Goal: Task Accomplishment & Management: Use online tool/utility

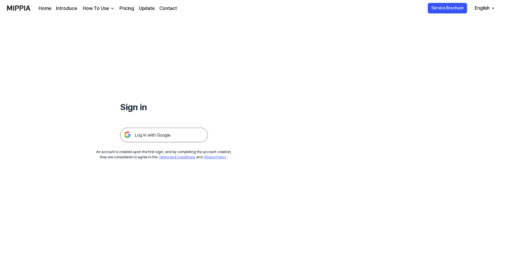
click at [132, 13] on div "Home Introduce How To Use Pricing Update Contact" at bounding box center [108, 8] width 138 height 16
click at [129, 11] on link "Pricing" at bounding box center [126, 8] width 15 height 7
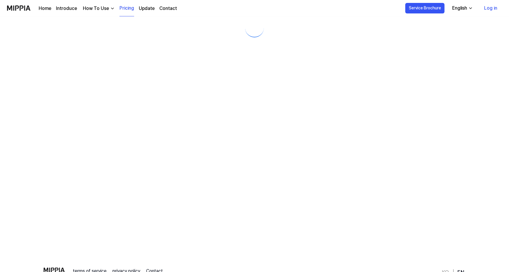
click at [129, 10] on link "Pricing" at bounding box center [126, 8] width 15 height 16
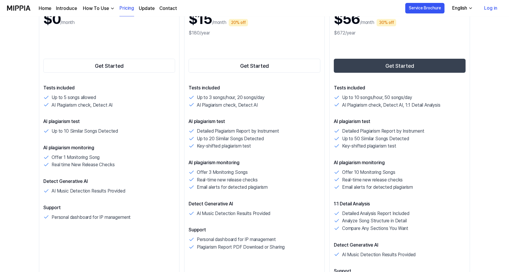
scroll to position [20, 0]
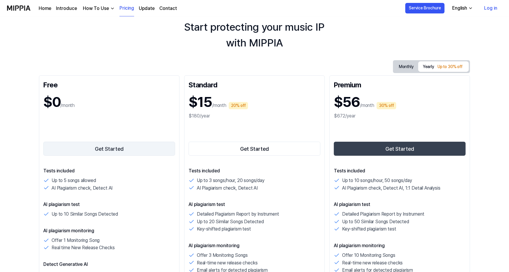
click at [89, 147] on button "Get Started" at bounding box center [109, 149] width 132 height 14
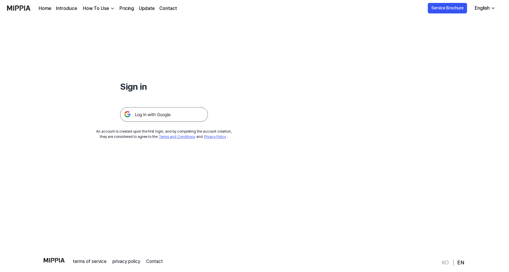
scroll to position [0, 0]
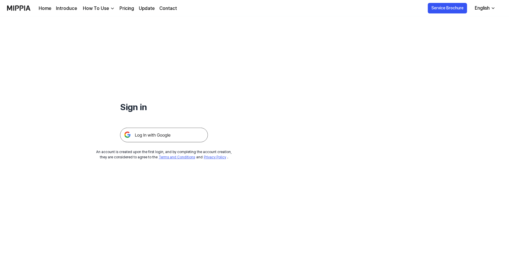
click at [141, 137] on img at bounding box center [164, 135] width 88 height 15
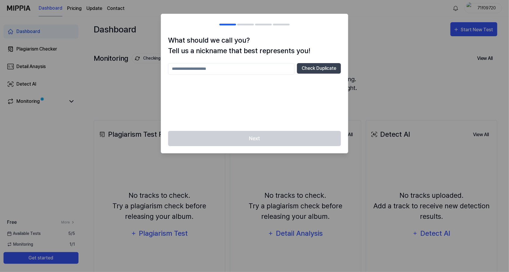
click at [204, 69] on input "text" at bounding box center [231, 69] width 126 height 12
type input "*"
type input "**********"
click at [308, 70] on button "Check Duplicate" at bounding box center [319, 68] width 44 height 11
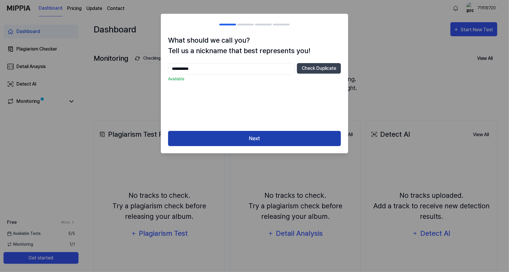
click at [247, 139] on button "Next" at bounding box center [254, 139] width 173 height 16
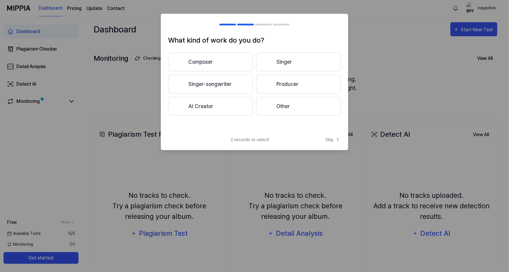
click at [285, 102] on button "Other" at bounding box center [298, 106] width 85 height 19
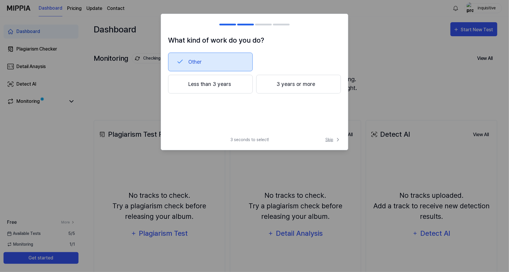
click at [336, 140] on icon at bounding box center [338, 140] width 6 height 6
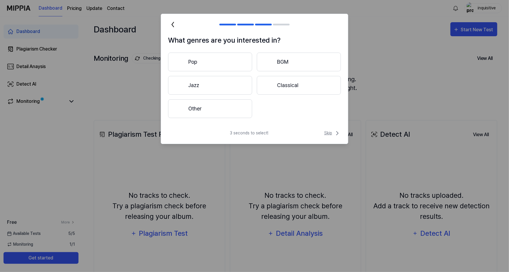
click at [332, 133] on span "Skip" at bounding box center [332, 133] width 17 height 7
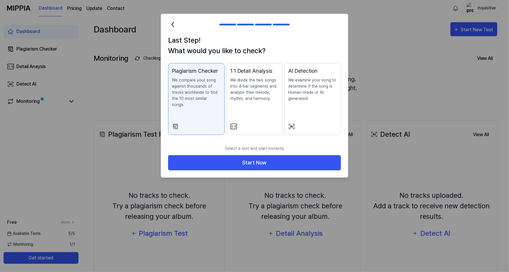
click at [190, 100] on p "We compare your song against thousands of tracks worldwide to find the 10 most …" at bounding box center [196, 92] width 49 height 31
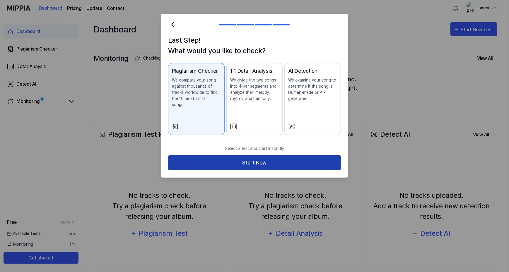
click at [242, 160] on button "Start Now" at bounding box center [254, 163] width 173 height 16
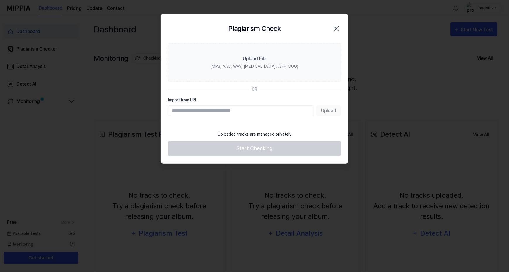
click at [192, 113] on input "Import from URL" at bounding box center [241, 111] width 146 height 11
click at [192, 82] on section "Upload File (MP3, AAC, WAV, [MEDICAL_DATA], AIFF, OGG) OR Import from URL Upload" at bounding box center [254, 85] width 187 height 85
click at [214, 110] on input "Import from URL" at bounding box center [241, 111] width 146 height 11
paste input "**********"
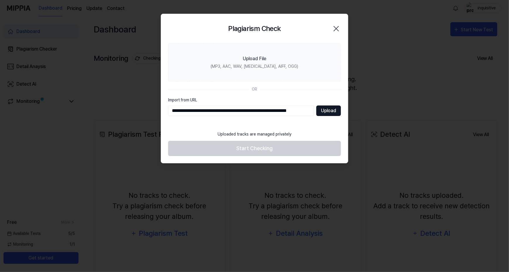
type input "**********"
click at [335, 109] on button "Upload" at bounding box center [328, 111] width 25 height 11
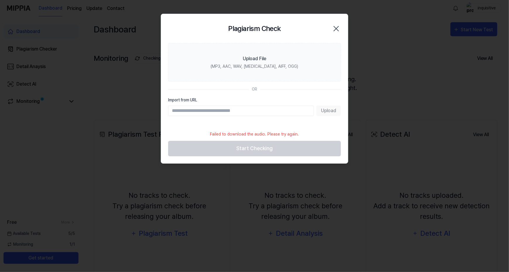
paste input "**********"
type input "**********"
click at [332, 113] on button "Upload" at bounding box center [328, 111] width 25 height 11
paste input "**********"
type input "**********"
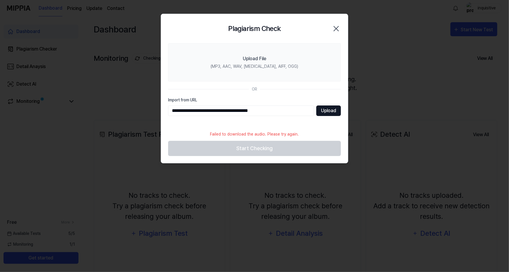
click at [320, 114] on button "Upload" at bounding box center [328, 111] width 25 height 11
click at [335, 28] on icon "button" at bounding box center [336, 28] width 5 height 5
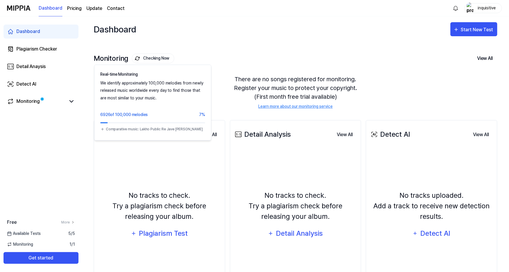
click at [157, 57] on button "Checking Now" at bounding box center [153, 59] width 42 height 10
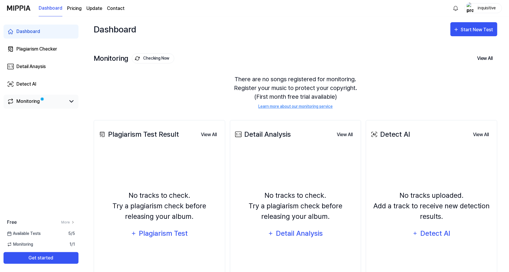
click at [30, 102] on div "Monitoring" at bounding box center [27, 101] width 23 height 7
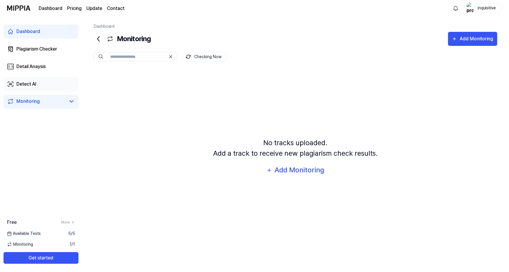
click at [32, 87] on div "Detect AI" at bounding box center [26, 84] width 20 height 7
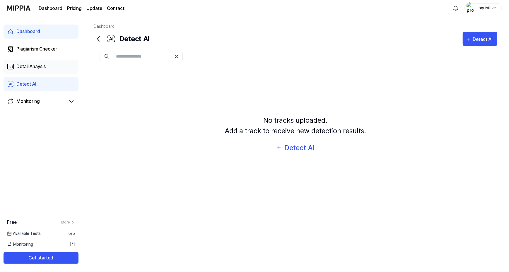
click at [37, 68] on div "Detail Anaysis" at bounding box center [30, 66] width 29 height 7
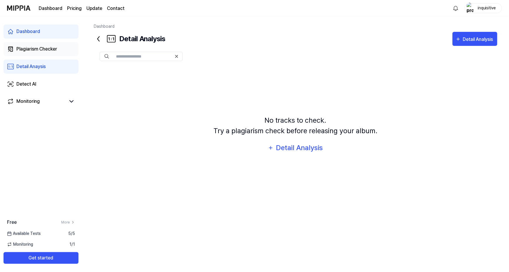
click at [44, 51] on div "Plagiarism Checker" at bounding box center [36, 49] width 41 height 7
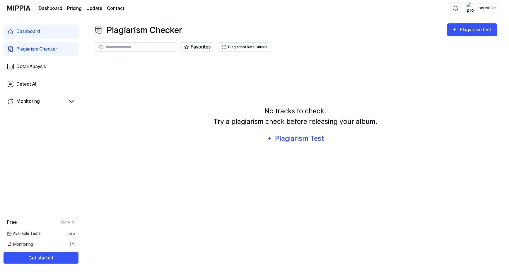
click at [143, 49] on input "text" at bounding box center [139, 46] width 67 height 5
click at [300, 133] on div "Plagiarism Test" at bounding box center [299, 138] width 50 height 11
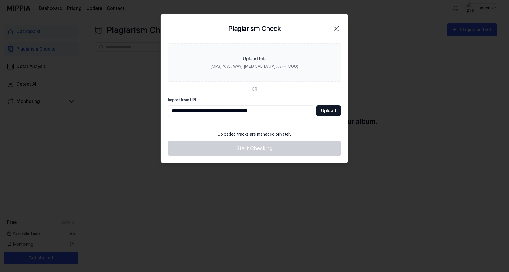
type input "**********"
click at [323, 113] on button "Upload" at bounding box center [328, 111] width 25 height 11
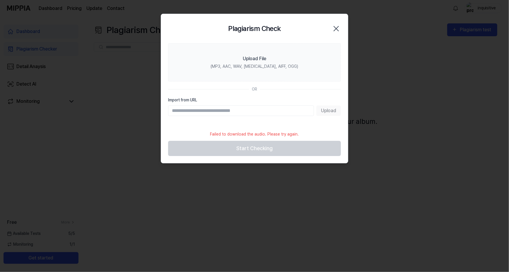
click at [334, 25] on icon "button" at bounding box center [335, 28] width 9 height 9
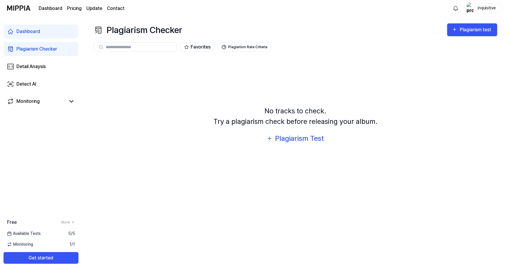
click at [33, 244] on div "Monitoring 1 / 1" at bounding box center [41, 245] width 82 height 6
click at [70, 244] on span "1 / 1" at bounding box center [72, 245] width 6 height 6
click at [49, 234] on div "Available Tests 5 / 5" at bounding box center [41, 234] width 82 height 6
click at [19, 233] on span "Available Tests" at bounding box center [24, 234] width 34 height 6
click at [41, 260] on button "Get started" at bounding box center [41, 259] width 75 height 12
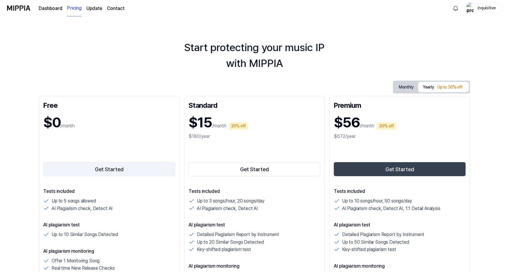
click at [103, 168] on button "Get Started" at bounding box center [109, 169] width 132 height 14
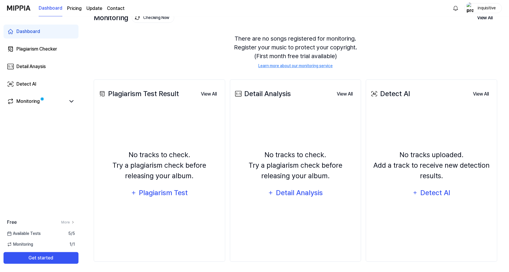
scroll to position [42, 0]
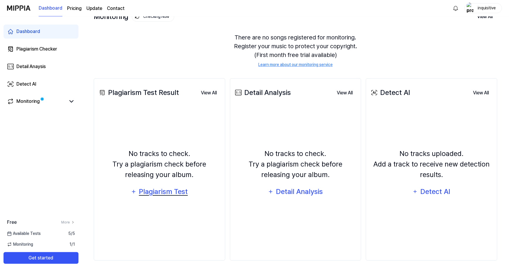
click at [151, 192] on div "Plagiarism Test" at bounding box center [163, 191] width 50 height 11
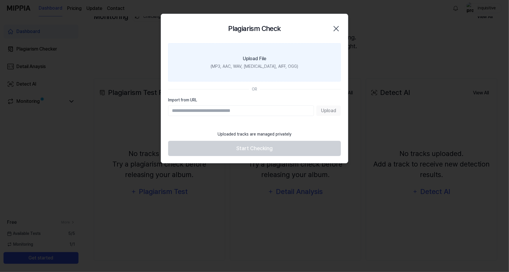
click at [244, 67] on div "(MP3, AAC, WAV, [MEDICAL_DATA], AIFF, OGG)" at bounding box center [255, 67] width 88 height 6
click at [0, 0] on input "Upload File (MP3, AAC, WAV, [MEDICAL_DATA], AIFF, OGG)" at bounding box center [0, 0] width 0 height 0
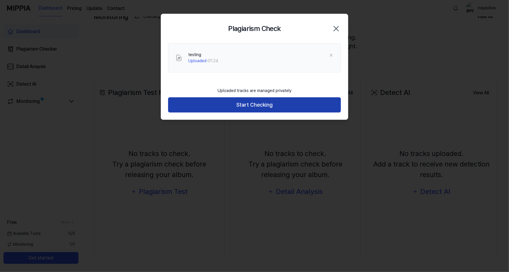
click at [267, 107] on button "Start Checking" at bounding box center [254, 105] width 173 height 16
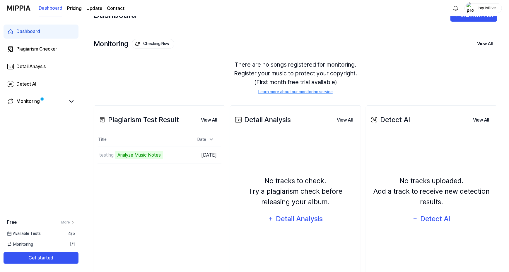
scroll to position [0, 0]
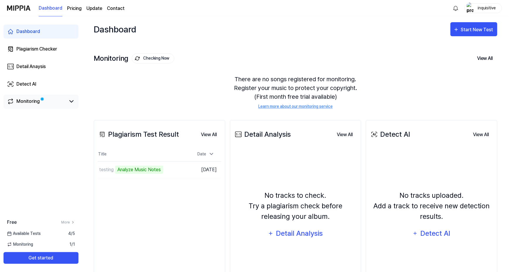
click at [65, 103] on link "Monitoring" at bounding box center [36, 101] width 59 height 7
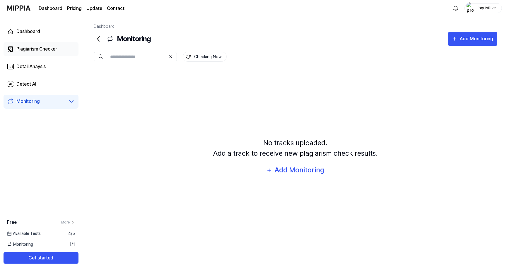
click at [55, 53] on link "Plagiarism Checker" at bounding box center [41, 49] width 75 height 14
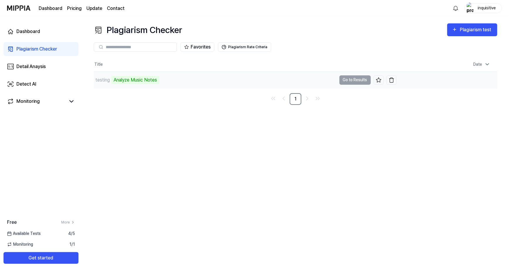
click at [354, 78] on td "testing Analyze Music Notes Go to Results" at bounding box center [245, 80] width 303 height 16
click at [39, 67] on div "Detail Anaysis" at bounding box center [30, 66] width 29 height 7
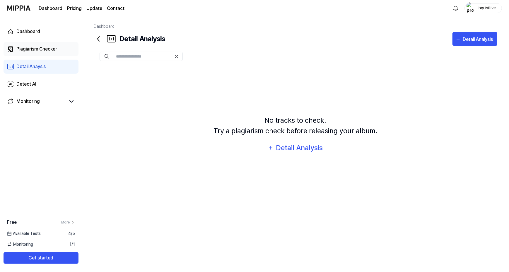
click at [49, 52] on div "Plagiarism Checker" at bounding box center [36, 49] width 41 height 7
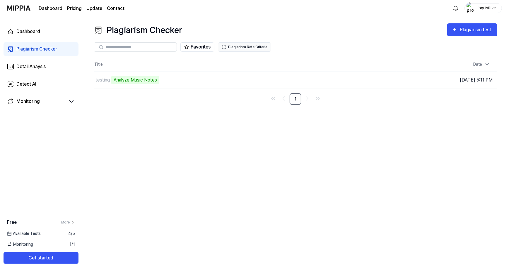
click at [258, 47] on button "Plagiarism Rate Criteria" at bounding box center [244, 46] width 53 height 9
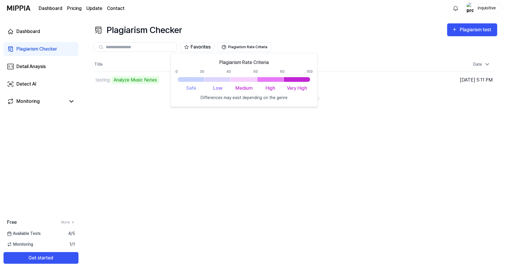
click at [176, 145] on div "Plagiarism Checker Plagiarism test Plagiarism Checker Detail Analysis Detect AI…" at bounding box center [295, 144] width 427 height 256
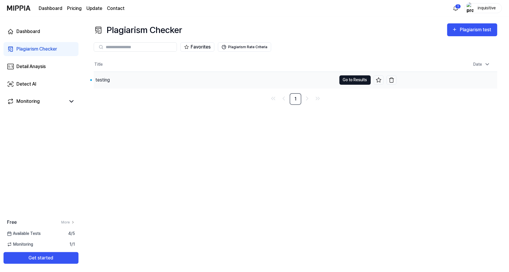
click at [356, 81] on button "Go to Results" at bounding box center [354, 80] width 31 height 9
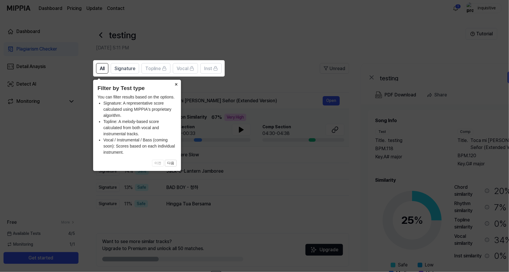
click at [266, 45] on icon at bounding box center [254, 136] width 509 height 272
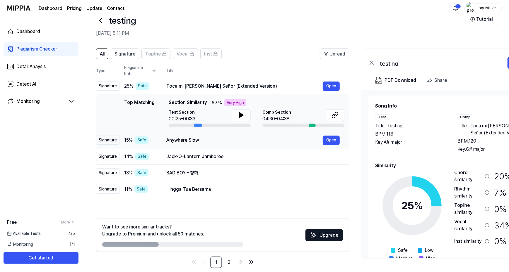
scroll to position [23, 0]
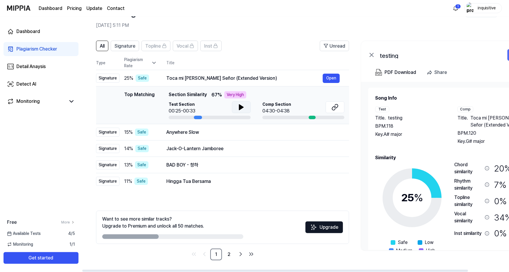
click at [235, 107] on button at bounding box center [241, 108] width 19 height 12
click at [309, 117] on div at bounding box center [311, 118] width 7 height 4
click at [308, 112] on div "Comp Section 04:30-04:38" at bounding box center [303, 108] width 82 height 13
click at [131, 46] on span "Signature" at bounding box center [124, 46] width 21 height 7
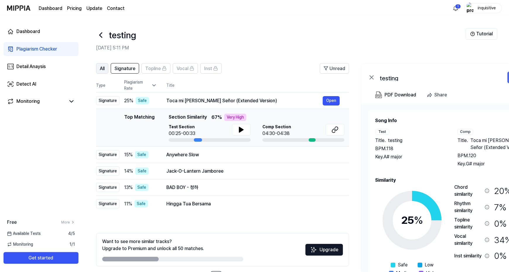
click at [108, 69] on button "All" at bounding box center [102, 68] width 12 height 11
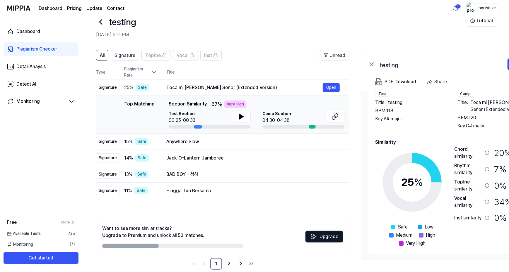
scroll to position [23, 0]
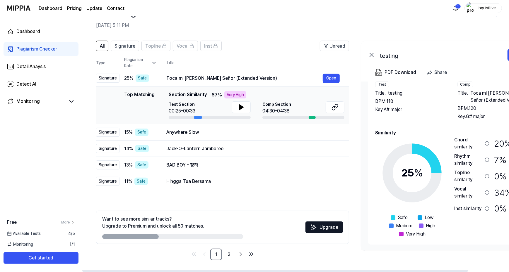
click at [471, 143] on div "Chord similarity" at bounding box center [468, 144] width 28 height 14
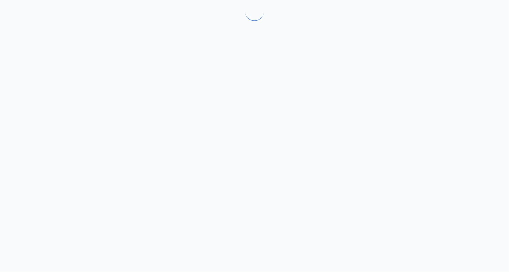
scroll to position [0, 0]
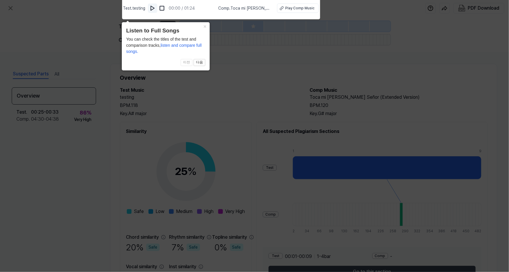
click at [154, 11] on img at bounding box center [153, 8] width 6 height 6
click at [164, 12] on button at bounding box center [161, 8] width 9 height 9
click at [205, 26] on button "×" at bounding box center [204, 26] width 9 height 8
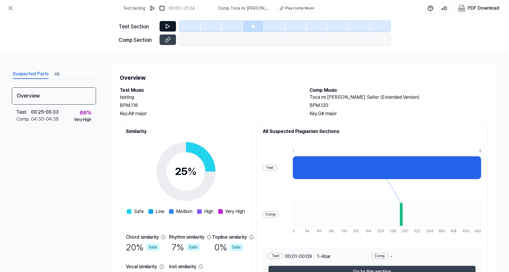
click at [176, 27] on button at bounding box center [167, 26] width 16 height 11
click at [173, 43] on button at bounding box center [167, 40] width 16 height 11
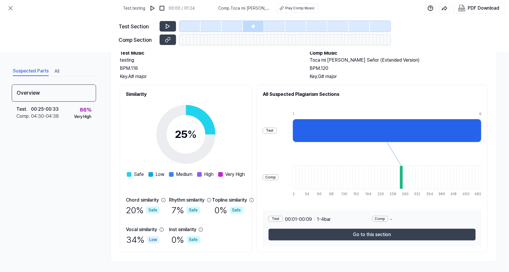
scroll to position [39, 0]
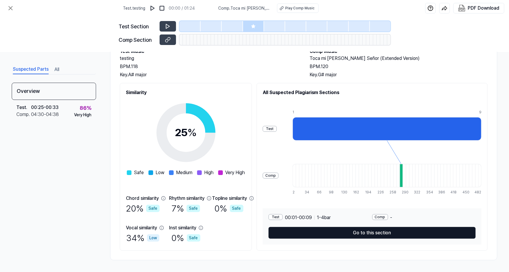
click at [350, 231] on button "Go to this section" at bounding box center [371, 233] width 207 height 12
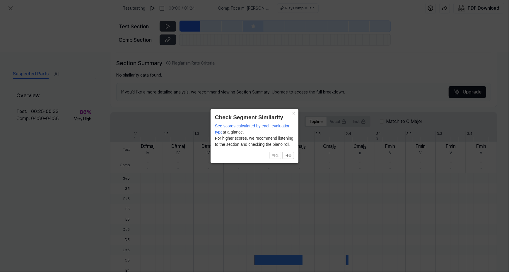
scroll to position [116, 0]
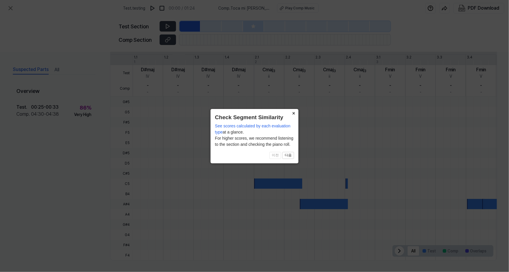
click at [294, 115] on button "×" at bounding box center [293, 113] width 9 height 8
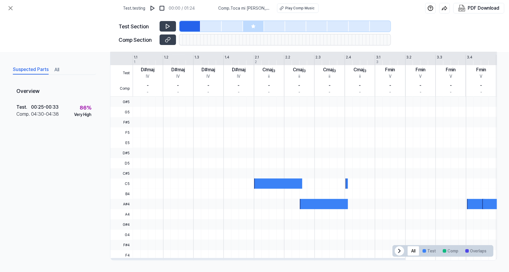
click at [251, 153] on div at bounding box center [374, 153] width 483 height 10
click at [172, 25] on button at bounding box center [167, 26] width 16 height 11
click at [307, 204] on div at bounding box center [324, 204] width 48 height 10
click at [246, 25] on div at bounding box center [253, 26] width 21 height 11
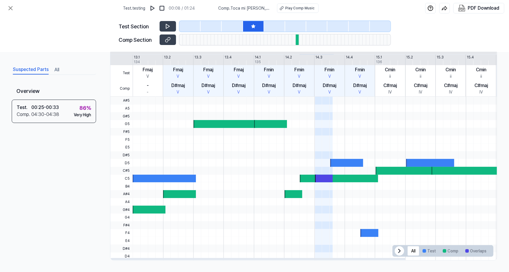
scroll to position [0, 67]
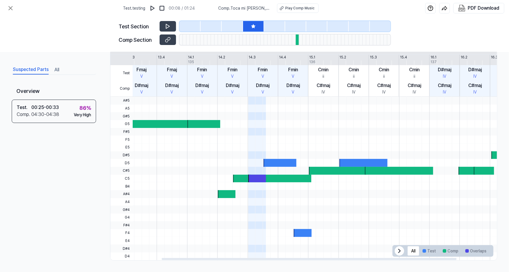
drag, startPoint x: 299, startPoint y: 141, endPoint x: 232, endPoint y: 152, distance: 67.8
click at [232, 97] on div at bounding box center [307, 97] width 483 height 0
click at [206, 150] on div at bounding box center [307, 148] width 483 height 8
click at [397, 252] on icon at bounding box center [399, 251] width 7 height 7
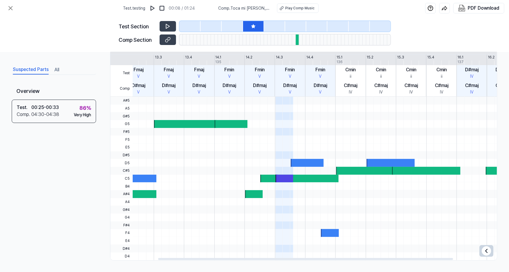
drag, startPoint x: 216, startPoint y: 174, endPoint x: 248, endPoint y: 174, distance: 32.2
click at [248, 174] on div at bounding box center [334, 171] width 483 height 8
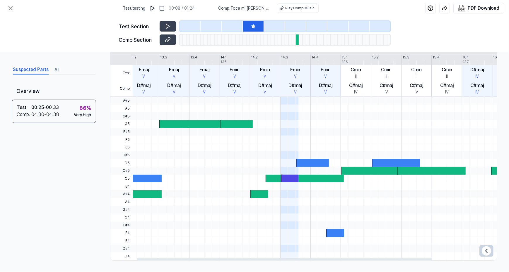
click at [248, 174] on div at bounding box center [339, 171] width 483 height 8
click at [304, 198] on div at bounding box center [339, 195] width 483 height 8
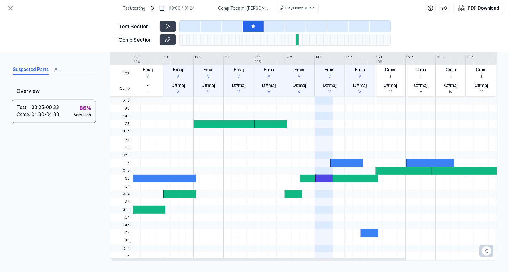
drag, startPoint x: 266, startPoint y: 139, endPoint x: 397, endPoint y: 130, distance: 130.6
click at [397, 97] on div at bounding box center [374, 97] width 483 height 0
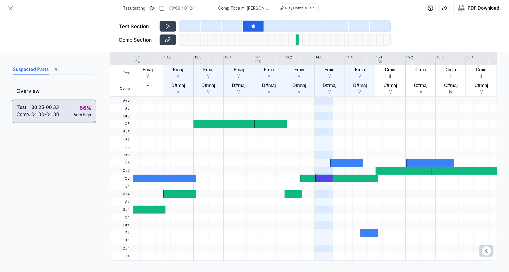
click at [48, 113] on div "04:30 - 04:38" at bounding box center [45, 114] width 28 height 7
click at [11, 12] on button at bounding box center [11, 8] width 12 height 12
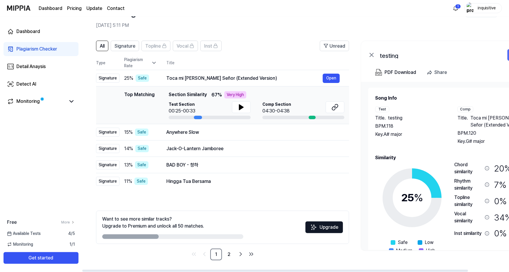
drag, startPoint x: 142, startPoint y: 237, endPoint x: 223, endPoint y: 234, distance: 81.1
click at [223, 234] on div "Want to see more similar tracks? Upgrade to Premium and unlock all 50 matches." at bounding box center [172, 227] width 141 height 23
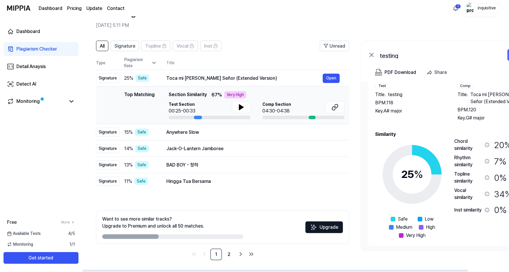
scroll to position [25, 0]
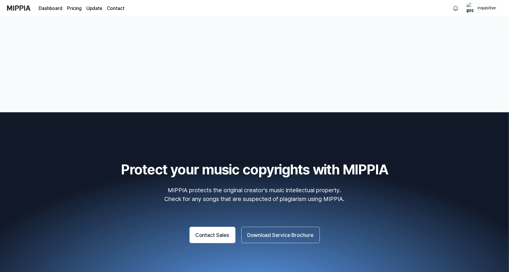
scroll to position [952, 0]
